Goal: Task Accomplishment & Management: Use online tool/utility

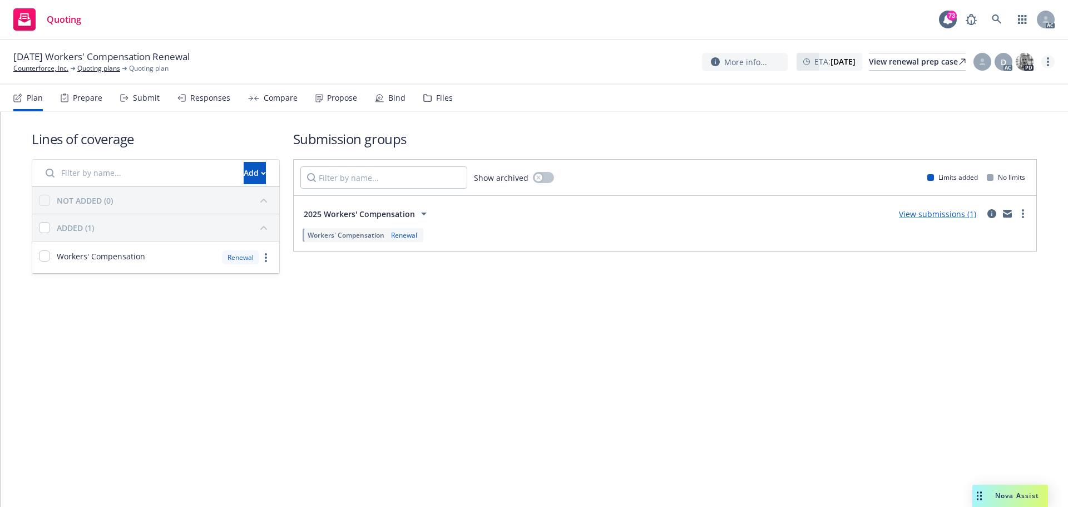
click at [1048, 60] on circle "more" at bounding box center [1048, 58] width 2 height 2
click at [991, 78] on link "Copy logging email" at bounding box center [992, 84] width 124 height 22
